Goal: Check status: Check status

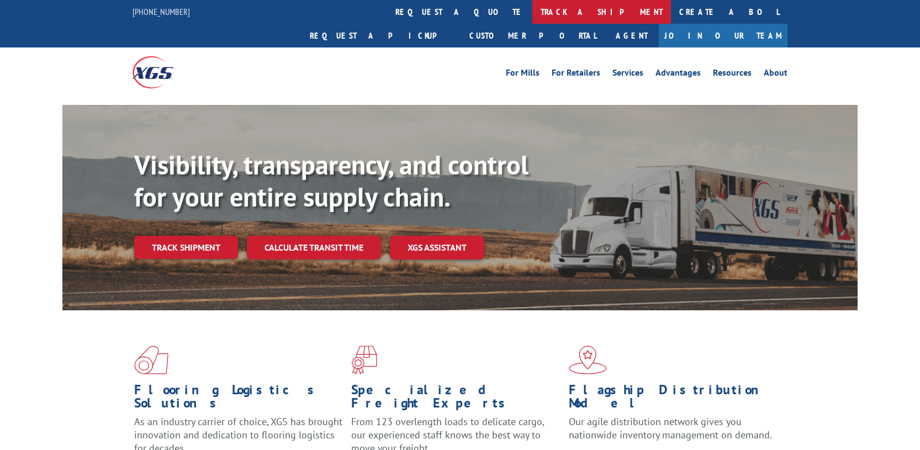
click at [533, 17] on link "track a shipment" at bounding box center [602, 12] width 139 height 24
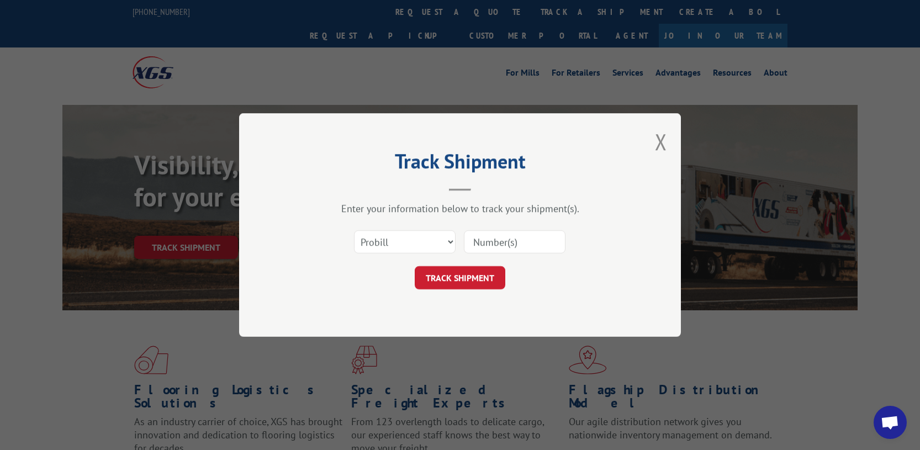
click at [515, 236] on input at bounding box center [515, 241] width 102 height 23
paste input "17602643"
type input "17602643"
click at [464, 277] on button "TRACK SHIPMENT" at bounding box center [460, 277] width 91 height 23
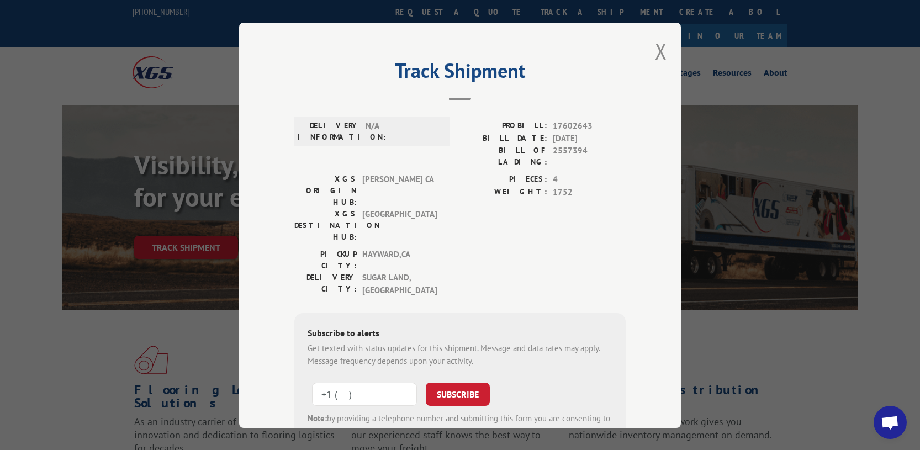
click at [376, 383] on input "+1 (___) ___-____" at bounding box center [364, 394] width 105 height 23
paste input "281) 299-2906"
type input "+1 (281) 299-2906"
click at [454, 383] on button "SUBSCRIBE" at bounding box center [458, 394] width 64 height 23
click at [604, 313] on div "Subscribe to alerts Get texted with status updates for this shipment. Message a…" at bounding box center [459, 398] width 331 height 171
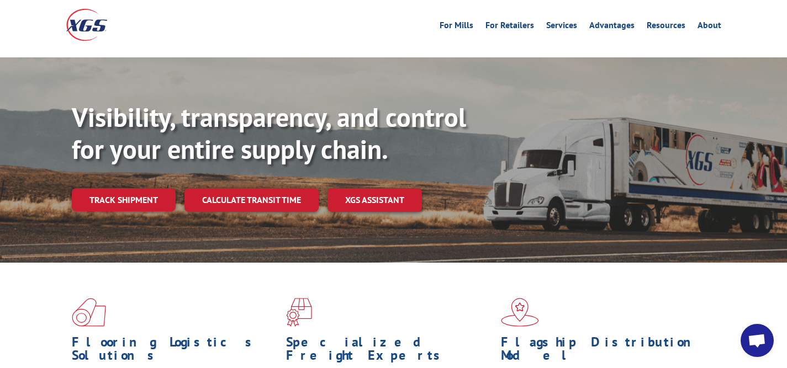
scroll to position [2, 0]
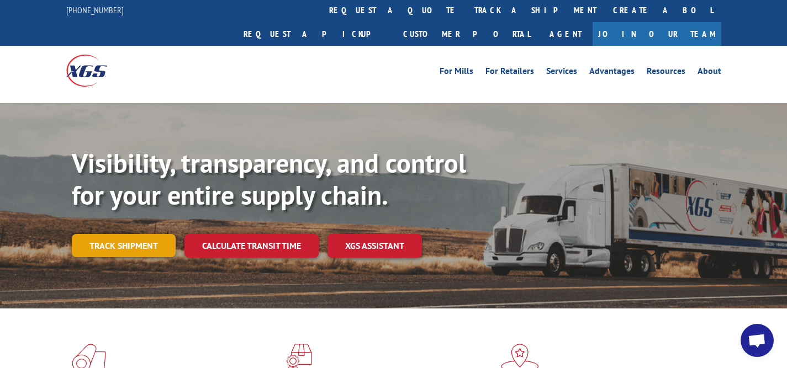
click at [128, 234] on link "Track shipment" at bounding box center [124, 245] width 104 height 23
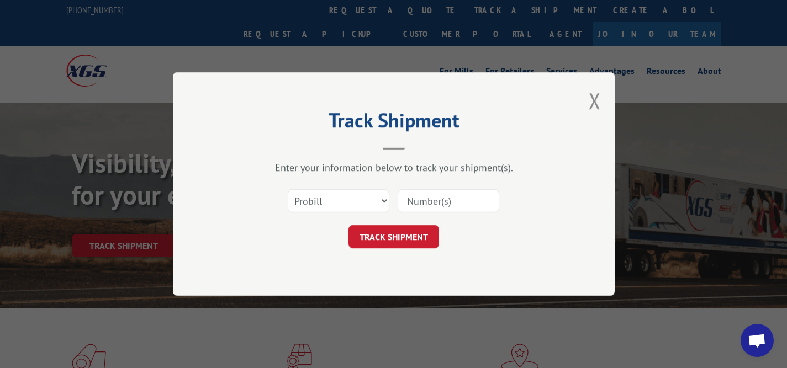
click at [433, 202] on input at bounding box center [449, 200] width 102 height 23
paste input "17602643"
type input "17602643"
click at [391, 237] on button "TRACK SHIPMENT" at bounding box center [394, 236] width 91 height 23
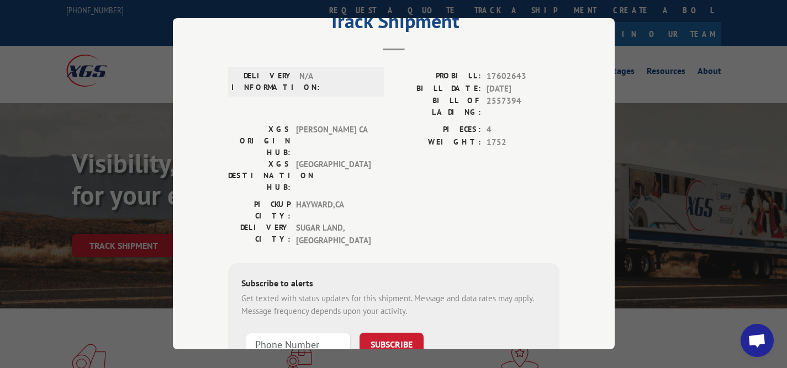
scroll to position [0, 0]
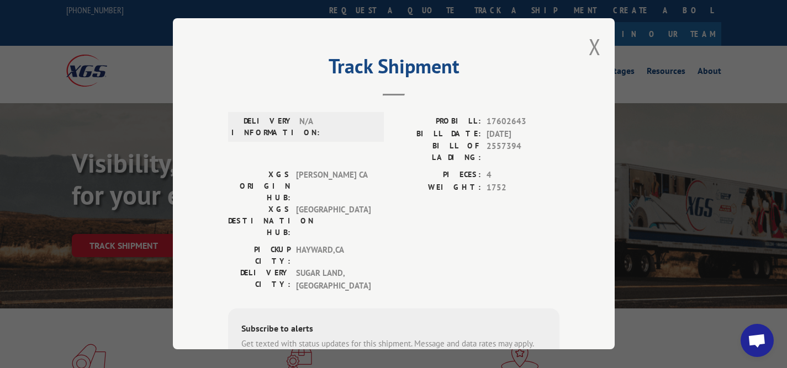
click at [534, 85] on header "Track Shipment" at bounding box center [393, 78] width 331 height 38
click at [558, 75] on div "Track Shipment DELIVERY INFORMATION: N/A PROBILL: 17602643 BILL DATE: [DATE] BI…" at bounding box center [394, 183] width 442 height 331
click at [589, 53] on button "Close modal" at bounding box center [595, 46] width 12 height 29
